Goal: Task Accomplishment & Management: Use online tool/utility

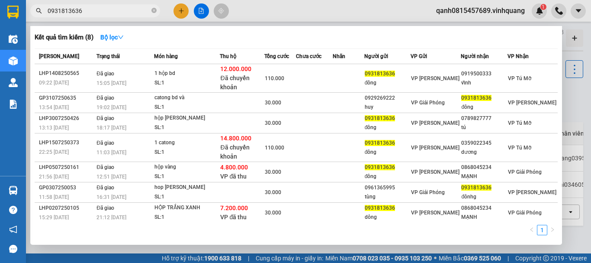
type input "0931813636"
click at [155, 10] on icon "close-circle" at bounding box center [153, 10] width 5 height 5
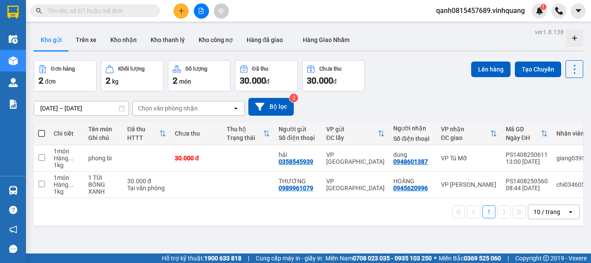
click at [133, 12] on input "text" at bounding box center [99, 11] width 102 height 10
paste input "0862430132"
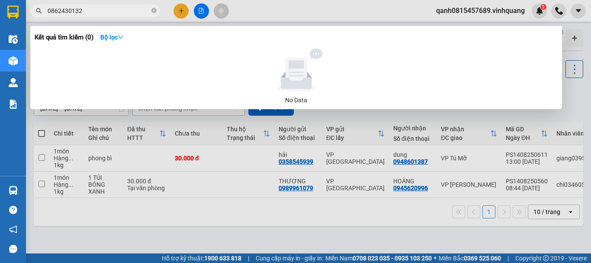
type input "0862430132"
click at [152, 11] on icon "close-circle" at bounding box center [153, 10] width 5 height 5
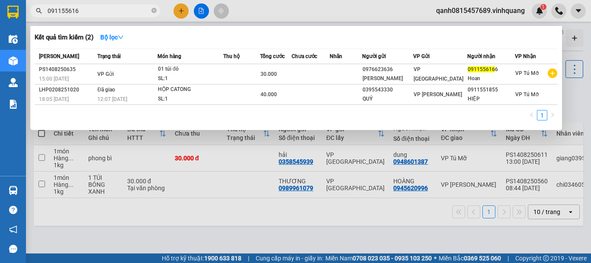
type input "0911556166"
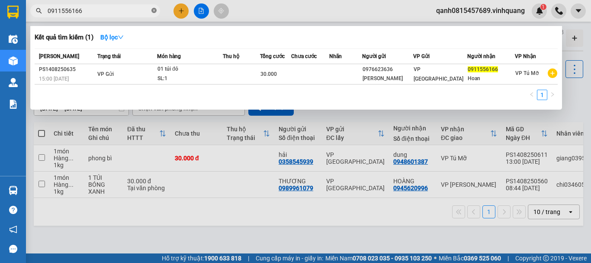
click at [153, 10] on icon "close-circle" at bounding box center [153, 10] width 5 height 5
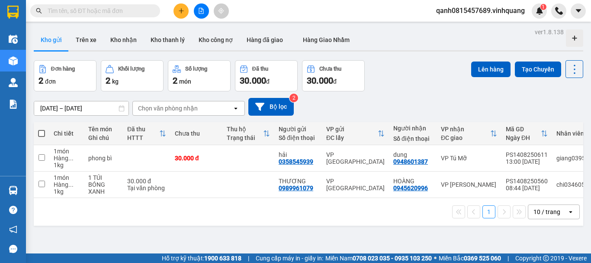
click at [119, 10] on input "text" at bounding box center [99, 11] width 102 height 10
paste input "0916360786"
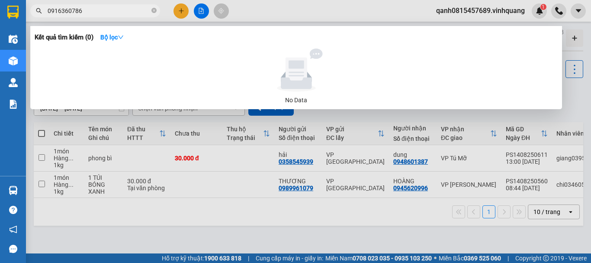
type input "0916360786"
drag, startPoint x: 153, startPoint y: 10, endPoint x: 124, endPoint y: 12, distance: 28.6
click at [152, 10] on icon "close-circle" at bounding box center [153, 10] width 5 height 5
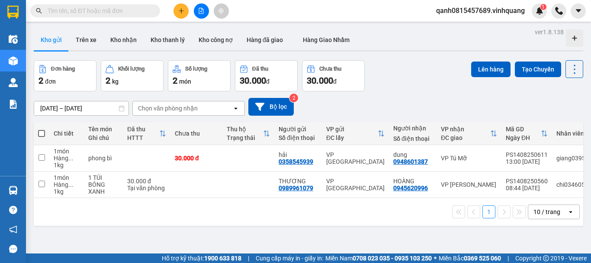
click at [124, 12] on input "text" at bounding box center [99, 11] width 102 height 10
paste input "0984110248"
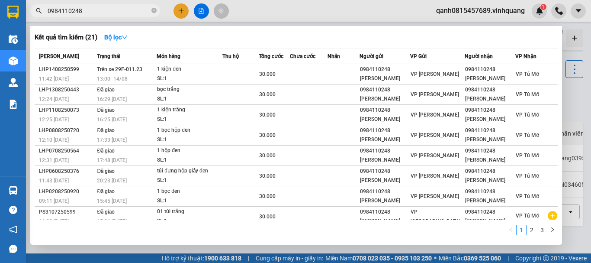
type input "0984110248"
